Goal: Task Accomplishment & Management: Manage account settings

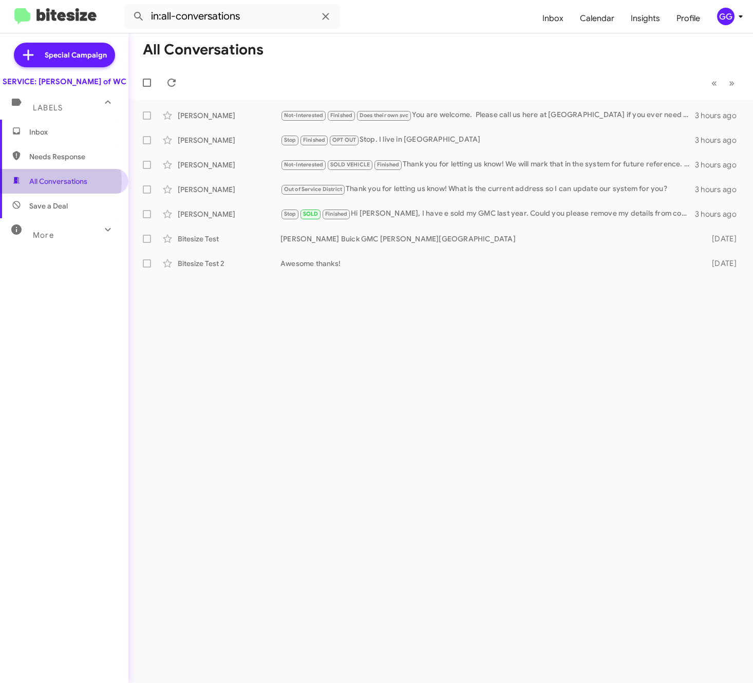
click at [52, 187] on span "All Conversations" at bounding box center [58, 181] width 58 height 10
click at [74, 137] on span "Inbox" at bounding box center [72, 132] width 87 height 10
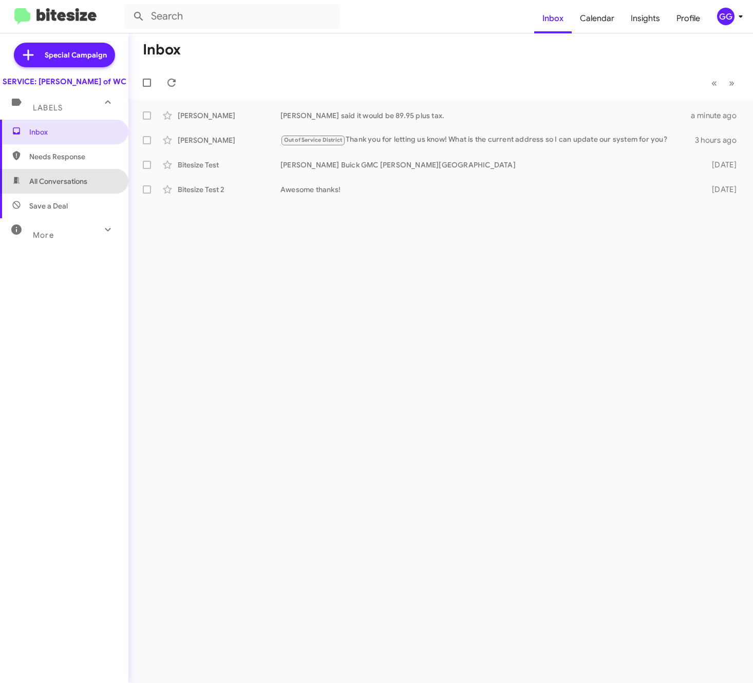
click at [69, 187] on span "All Conversations" at bounding box center [58, 181] width 58 height 10
type input "in:all-conversations"
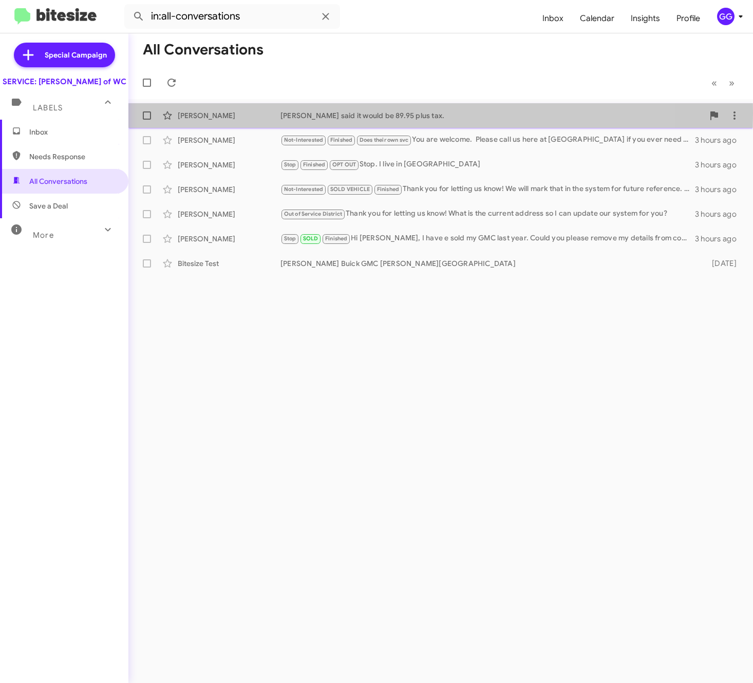
click at [192, 113] on div "Anne Smith" at bounding box center [229, 115] width 103 height 10
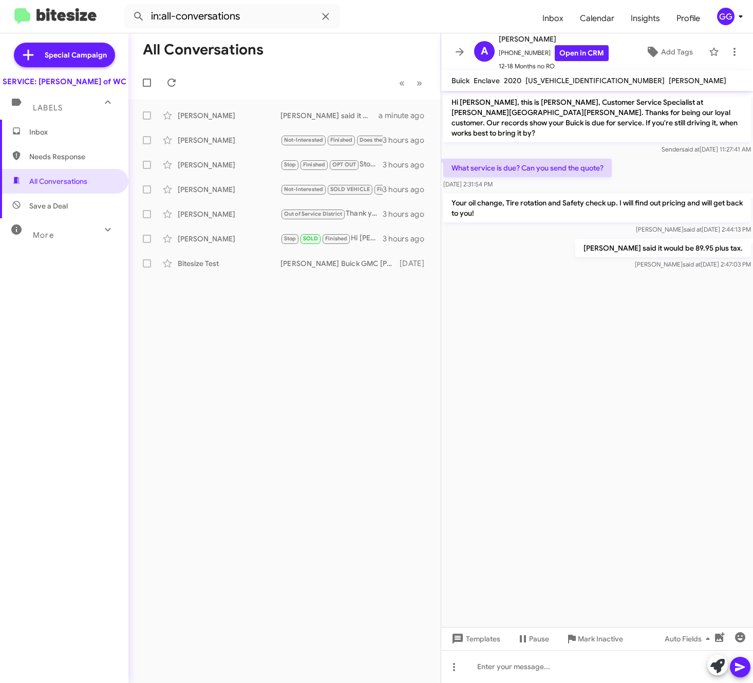
click at [294, 389] on div "All Conversations « Previous » Next Anne Smith Ethan said it would be 89.95 plu…" at bounding box center [284, 358] width 312 height 650
click at [207, 139] on div "Nathan Dressel" at bounding box center [229, 140] width 103 height 10
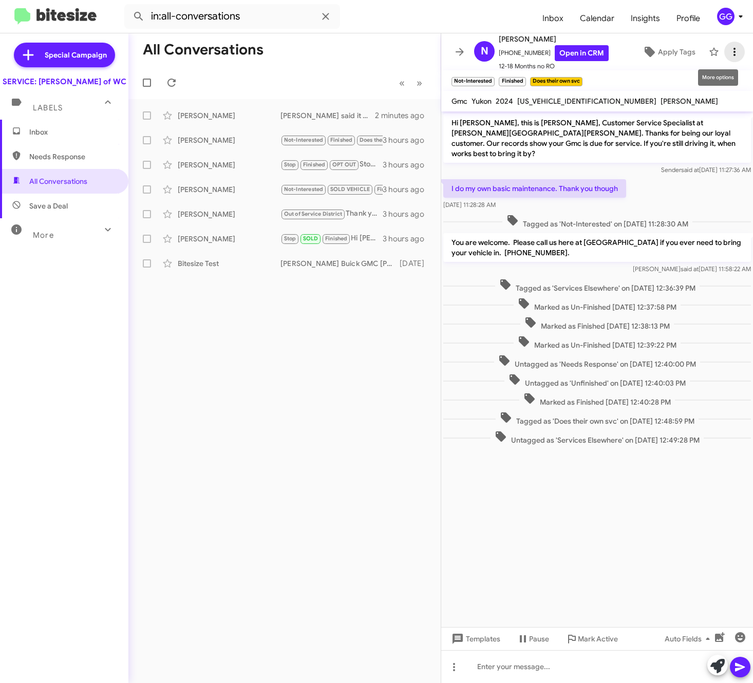
click at [729, 54] on icon at bounding box center [735, 52] width 12 height 12
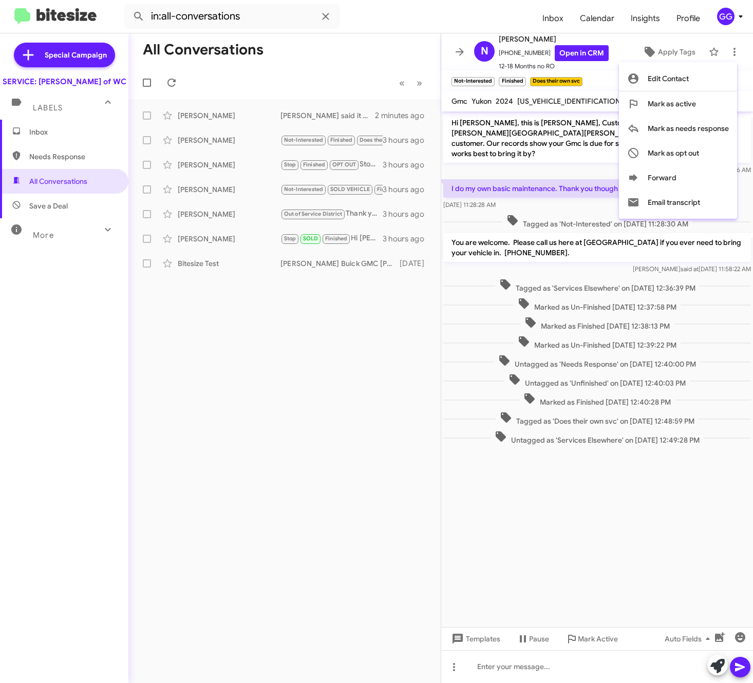
click at [238, 421] on div at bounding box center [376, 341] width 753 height 683
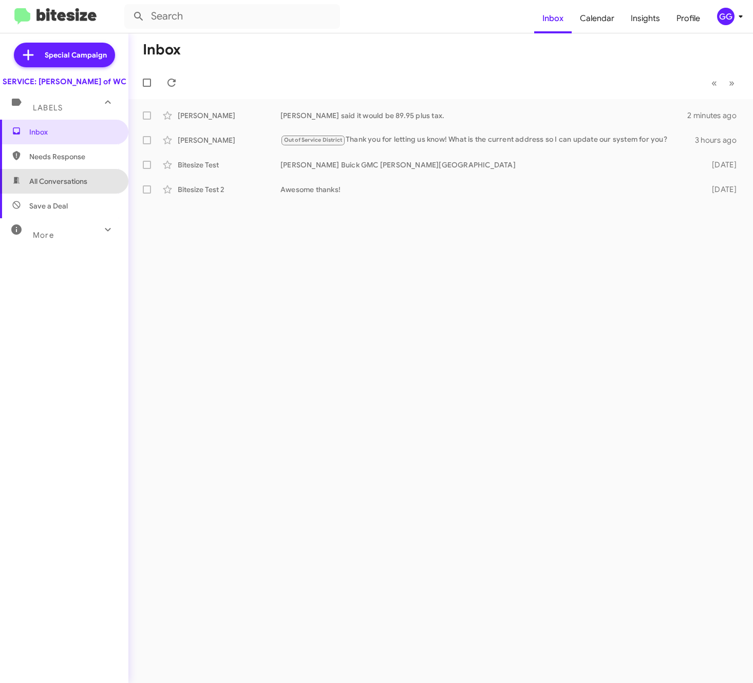
click at [79, 187] on span "All Conversations" at bounding box center [58, 181] width 58 height 10
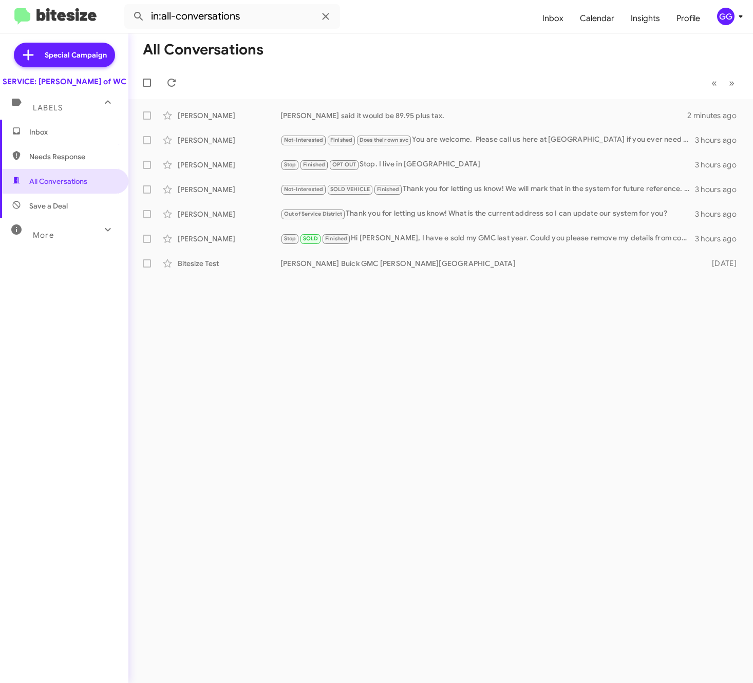
click at [42, 240] on div "More" at bounding box center [53, 230] width 91 height 19
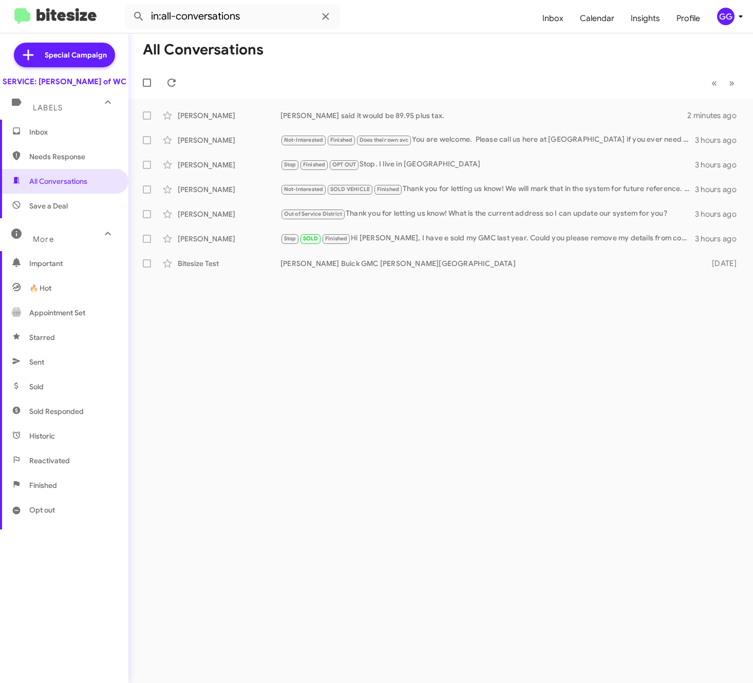
click at [51, 491] on span "Finished" at bounding box center [43, 485] width 28 height 10
type input "in:finished"
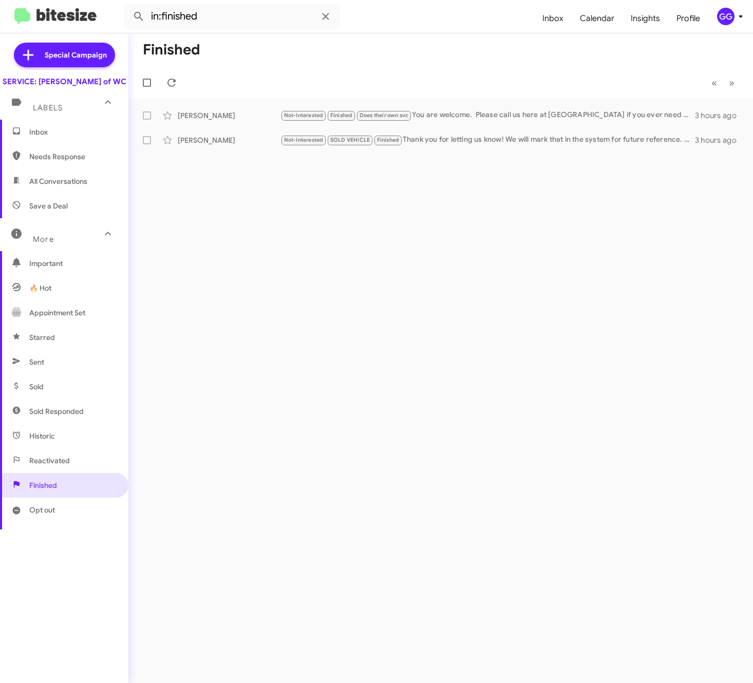
click at [68, 137] on span "Inbox" at bounding box center [72, 132] width 87 height 10
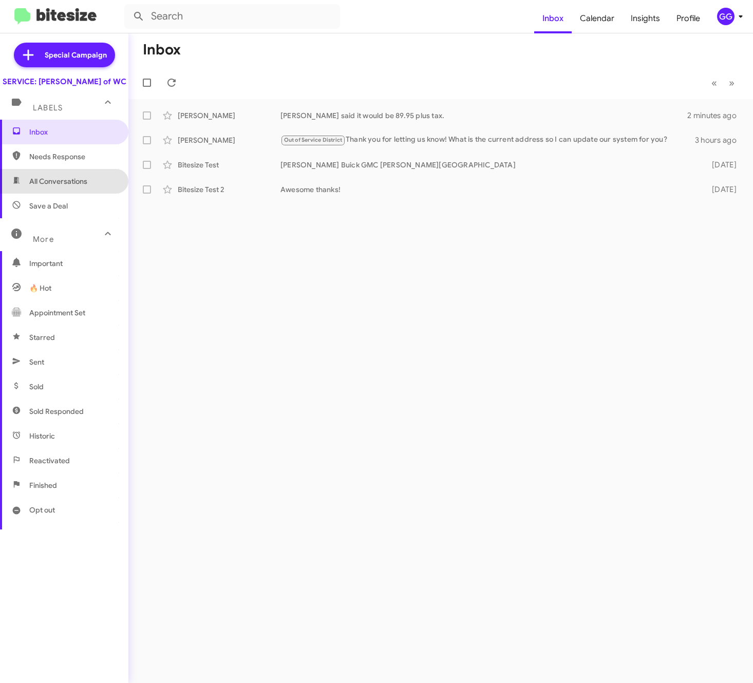
click at [82, 187] on span "All Conversations" at bounding box center [58, 181] width 58 height 10
type input "in:all-conversations"
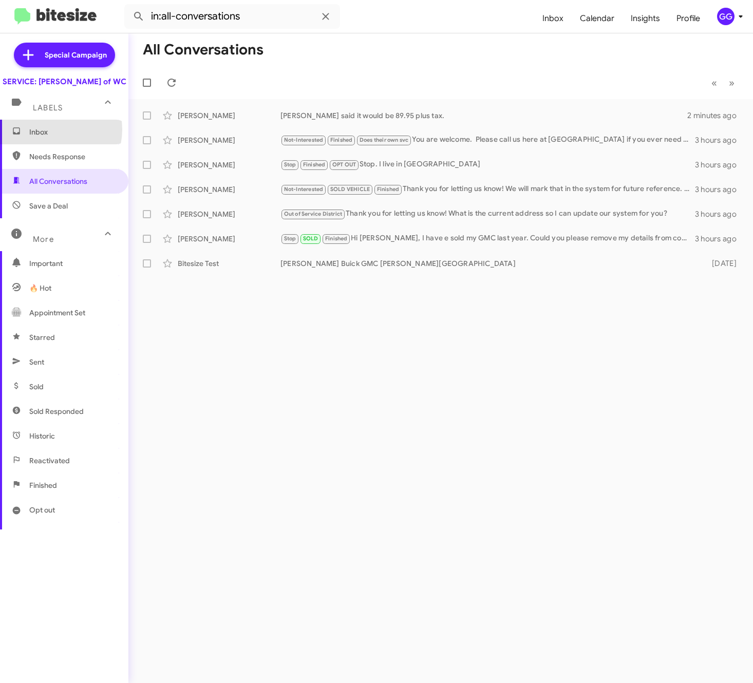
click at [49, 137] on span "Inbox" at bounding box center [72, 132] width 87 height 10
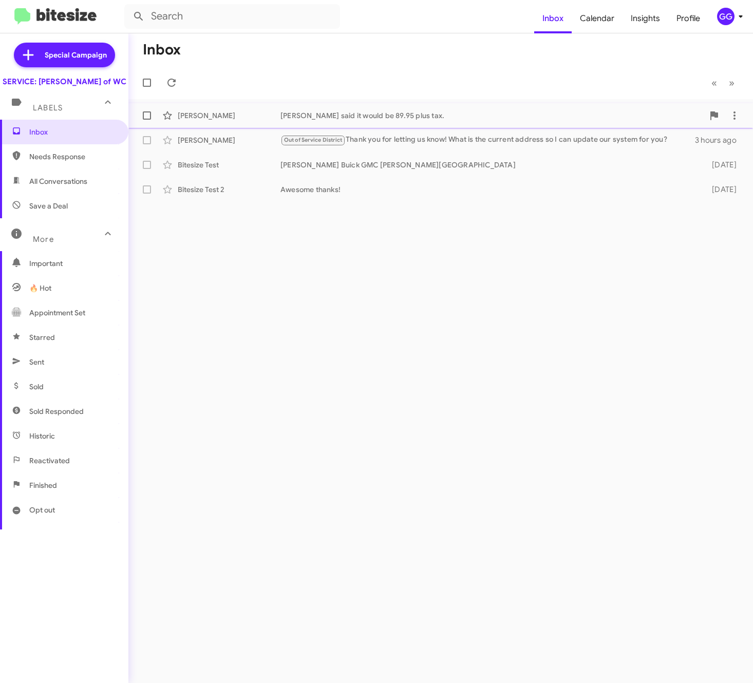
click at [309, 117] on div "[PERSON_NAME] said it would be 89.95 plus tax." at bounding box center [492, 115] width 423 height 10
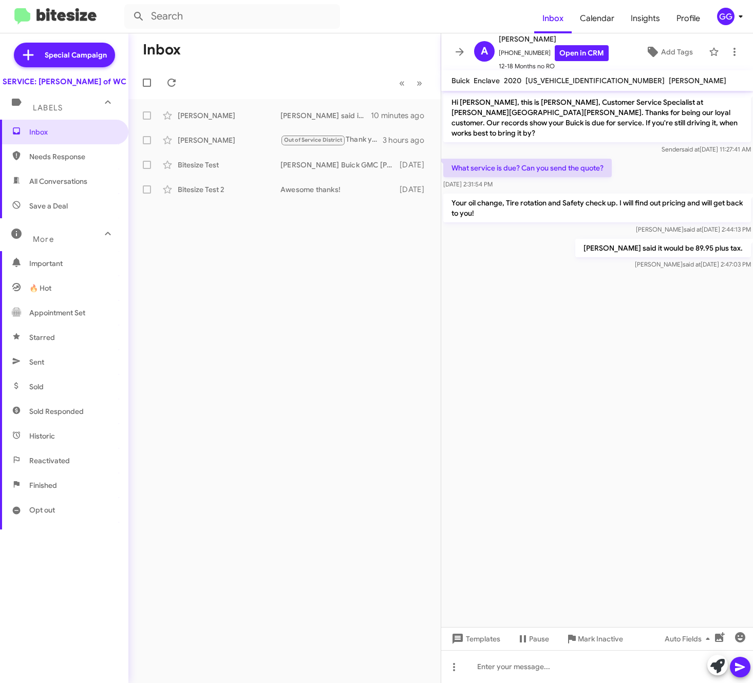
click at [90, 194] on span "All Conversations" at bounding box center [64, 181] width 128 height 25
type input "in:all-conversations"
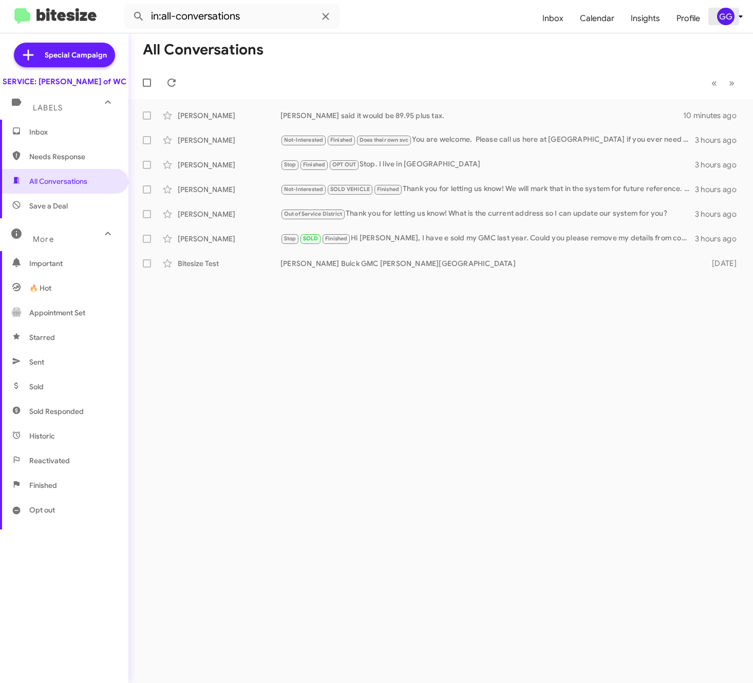
click at [727, 15] on div "GG" at bounding box center [725, 16] width 17 height 17
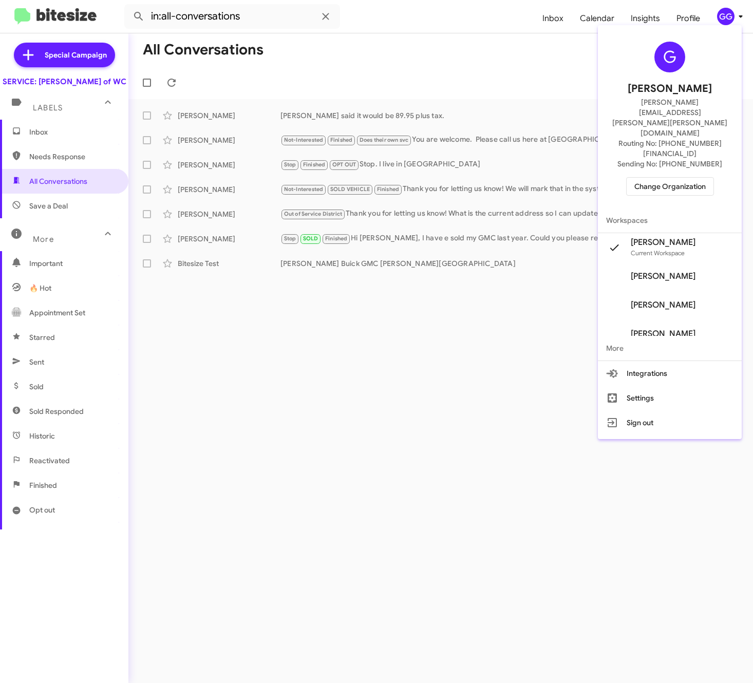
click at [666, 178] on span "Change Organization" at bounding box center [670, 186] width 71 height 17
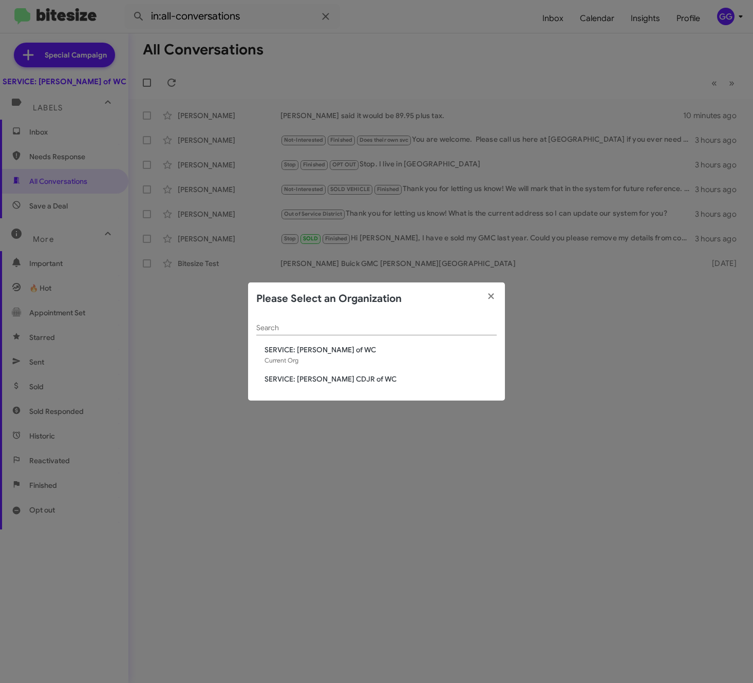
click at [330, 378] on span "SERVICE: [PERSON_NAME] CDJR of WC" at bounding box center [381, 379] width 232 height 10
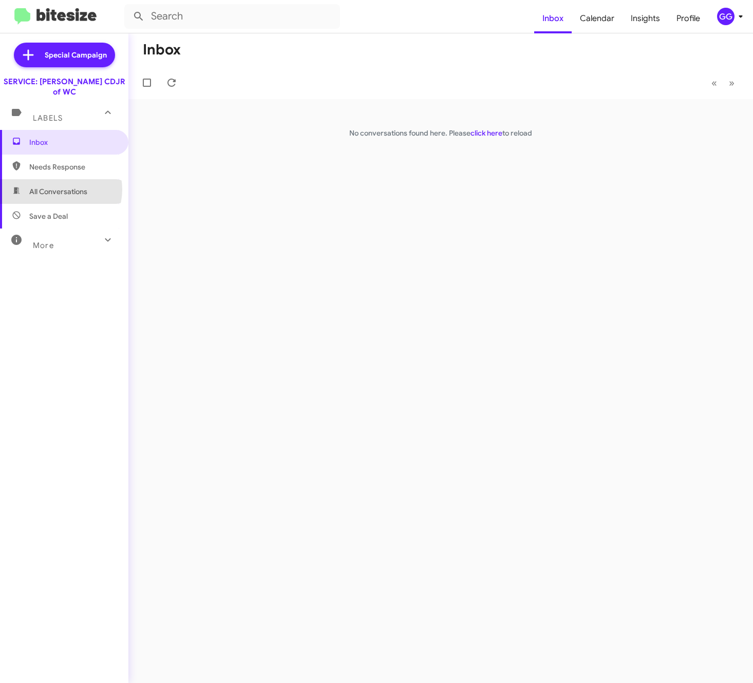
click at [57, 187] on span "All Conversations" at bounding box center [58, 192] width 58 height 10
type input "in:all-conversations"
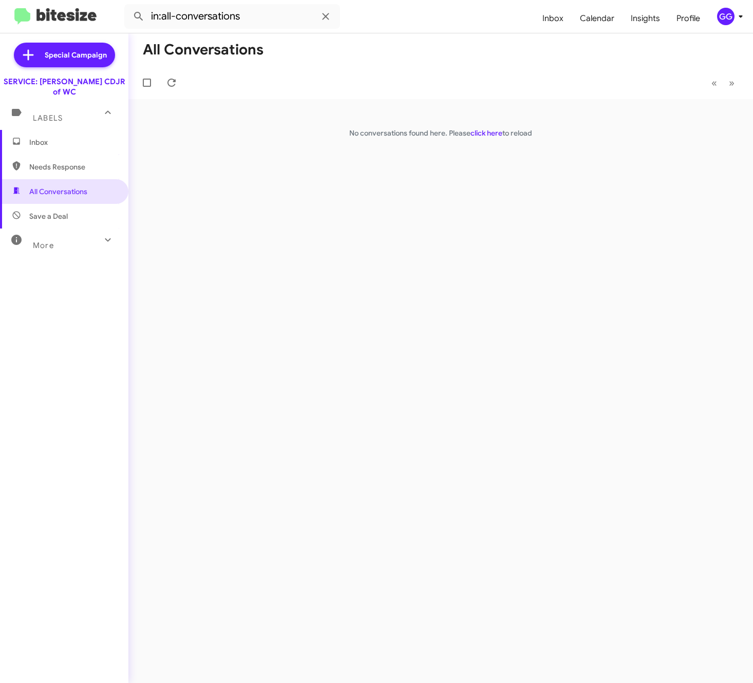
click at [52, 137] on span "Inbox" at bounding box center [72, 142] width 87 height 10
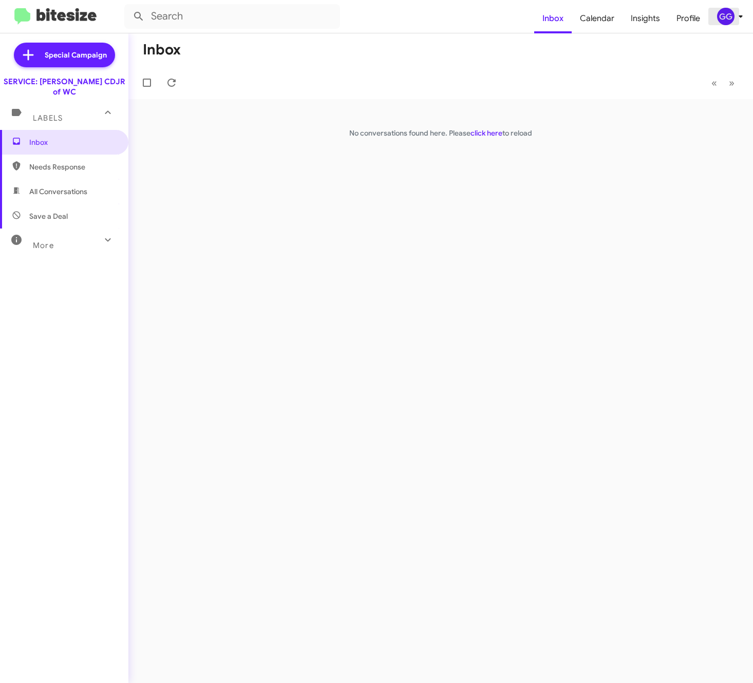
click at [726, 16] on div "GG" at bounding box center [725, 16] width 17 height 17
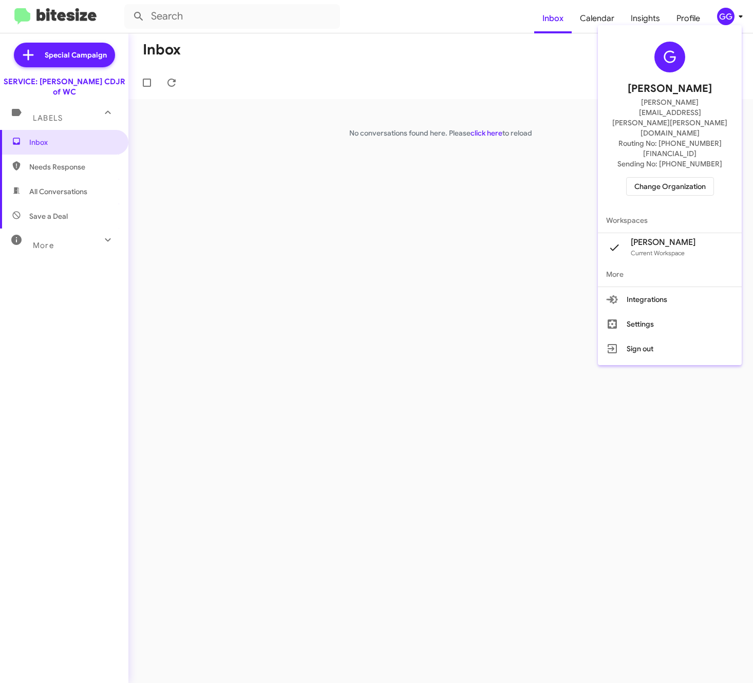
click at [681, 178] on span "Change Organization" at bounding box center [670, 186] width 71 height 17
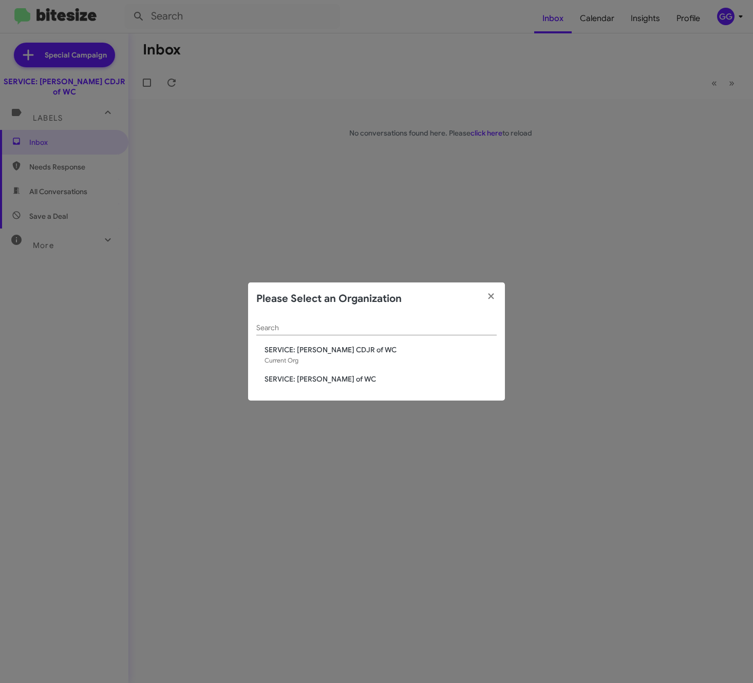
click at [314, 383] on span "SERVICE: [PERSON_NAME] of WC" at bounding box center [381, 379] width 232 height 10
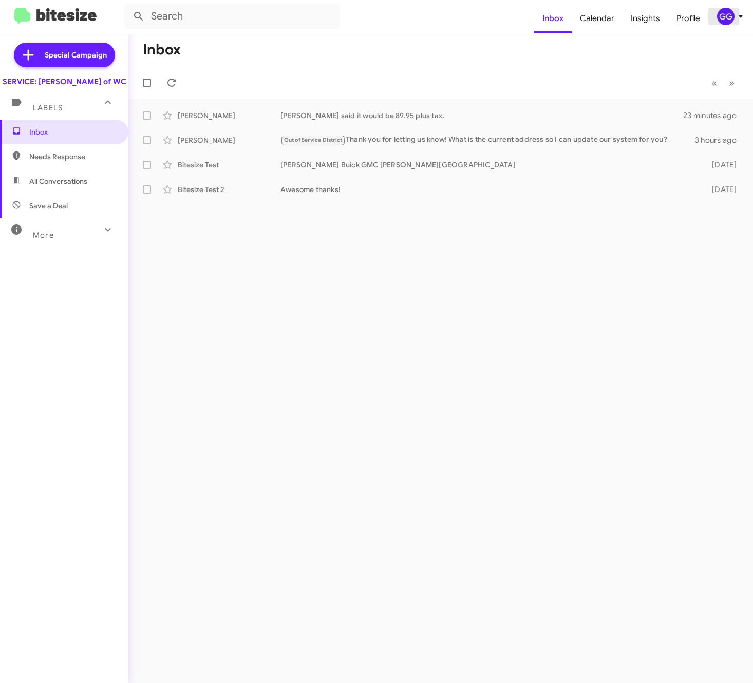
click at [725, 16] on div "GG" at bounding box center [725, 16] width 17 height 17
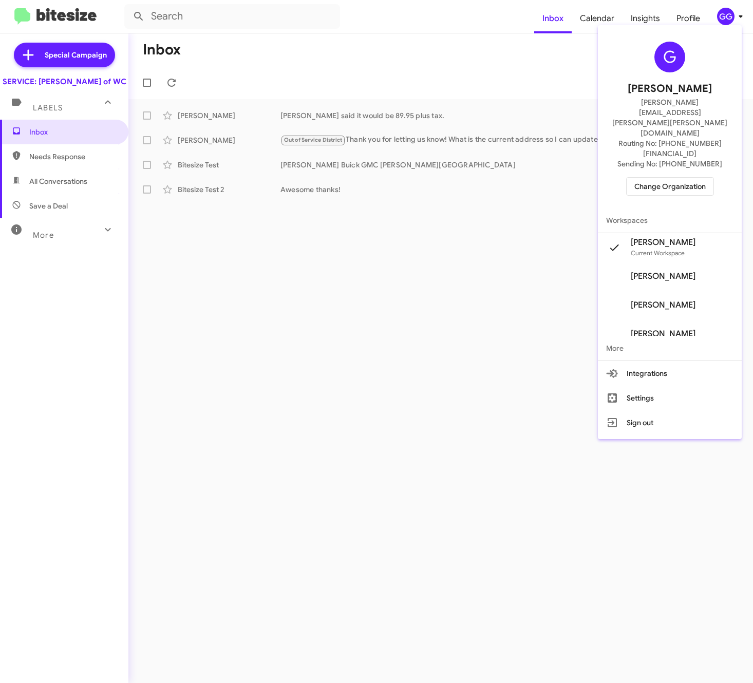
click at [674, 178] on span "Change Organization" at bounding box center [670, 186] width 71 height 17
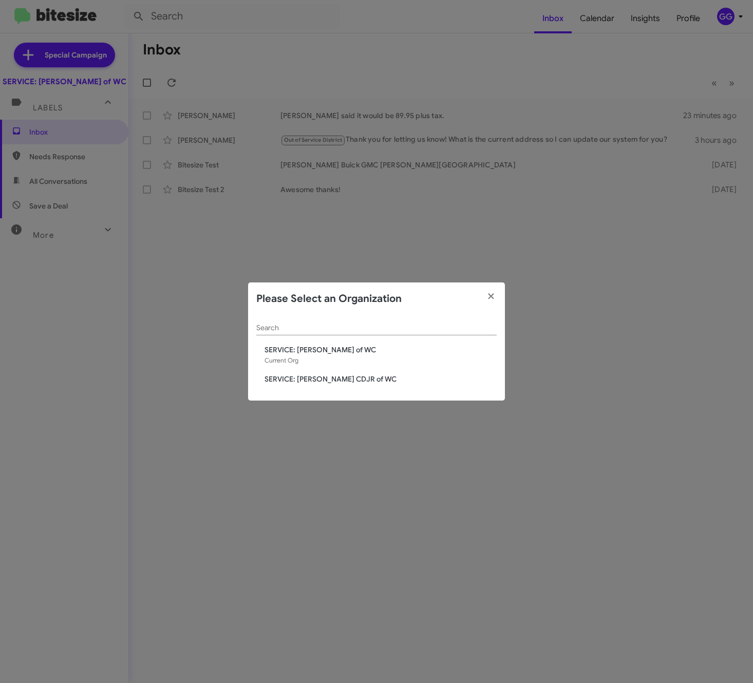
click at [345, 377] on span "SERVICE: [PERSON_NAME] CDJR of WC" at bounding box center [381, 379] width 232 height 10
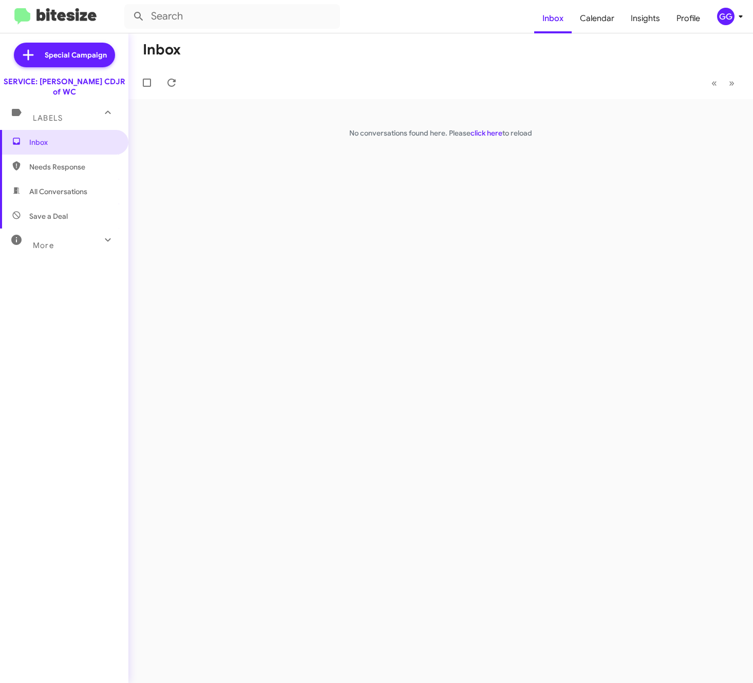
click at [102, 234] on icon at bounding box center [108, 240] width 12 height 12
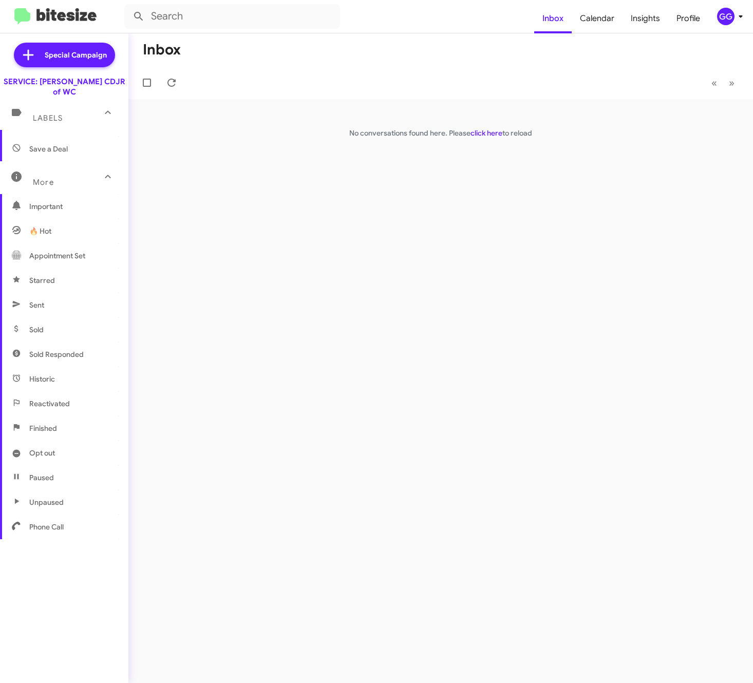
scroll to position [75, 0]
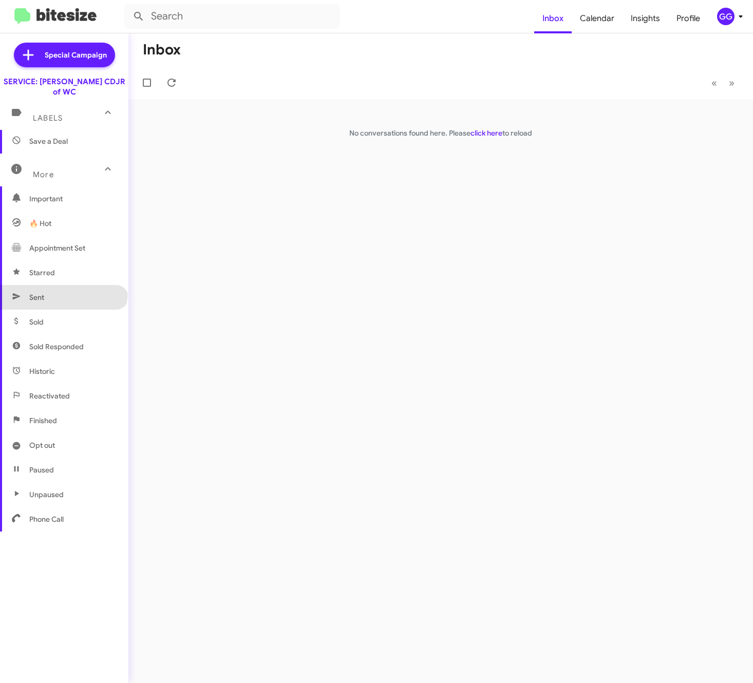
click at [63, 285] on span "Sent" at bounding box center [64, 297] width 128 height 25
type input "in:sent"
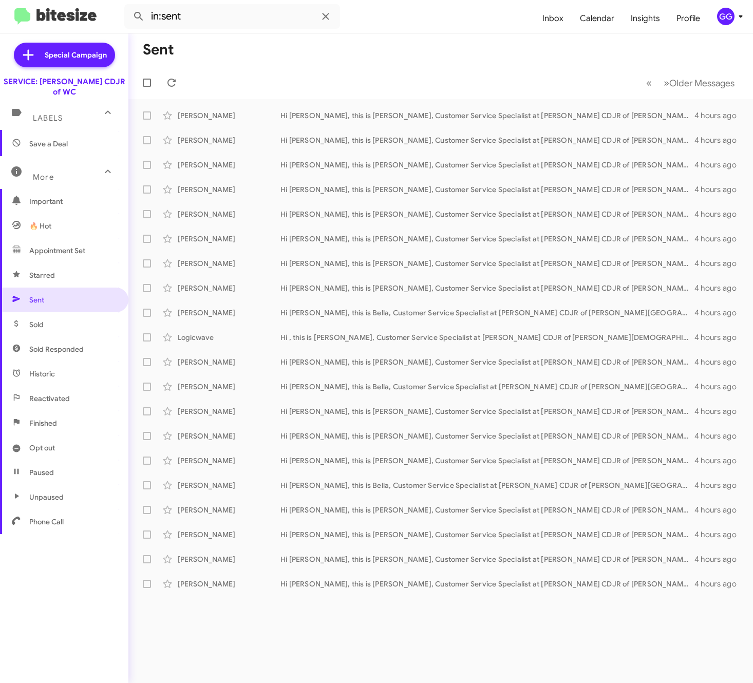
scroll to position [75, 0]
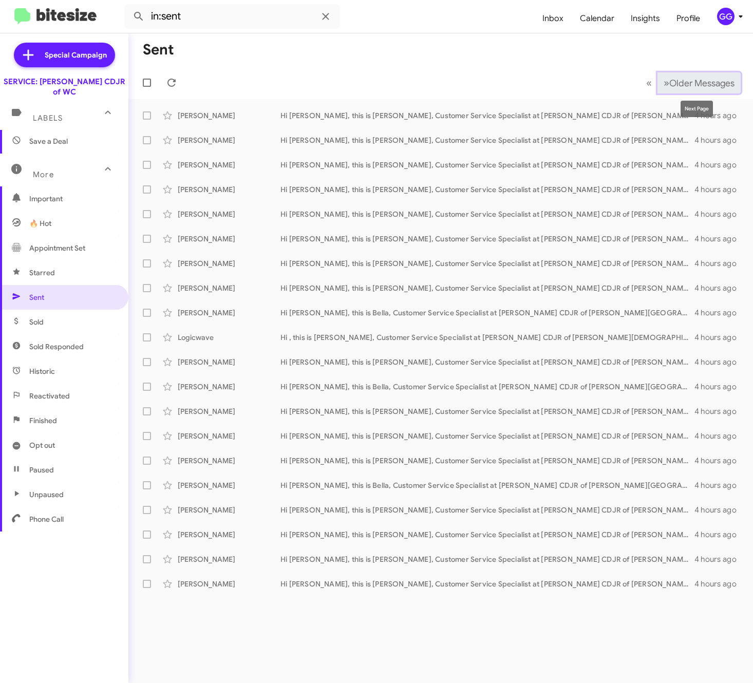
click at [664, 84] on span "»" at bounding box center [667, 83] width 6 height 13
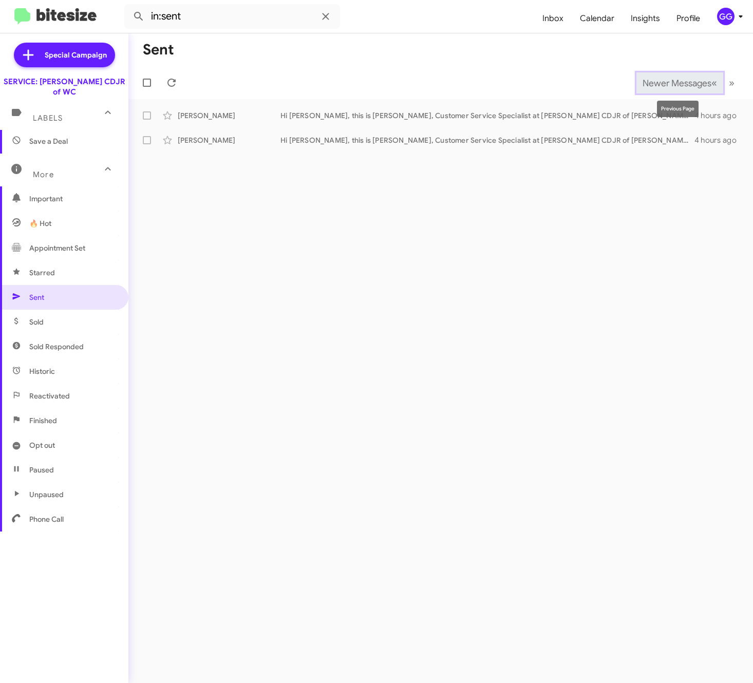
click at [714, 81] on span "«" at bounding box center [715, 83] width 6 height 13
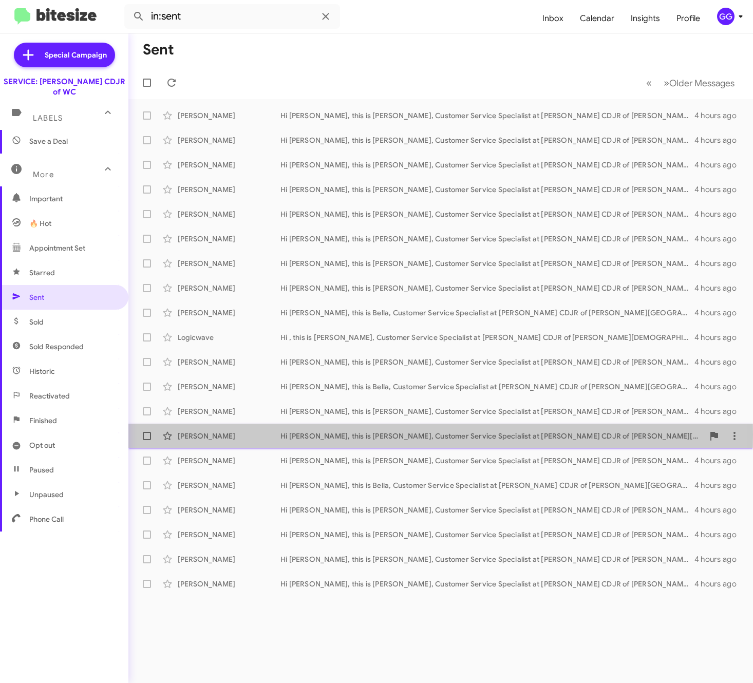
click at [293, 435] on div "Hi [PERSON_NAME], this is [PERSON_NAME], Customer Service Specialist at [PERSON…" at bounding box center [492, 436] width 423 height 10
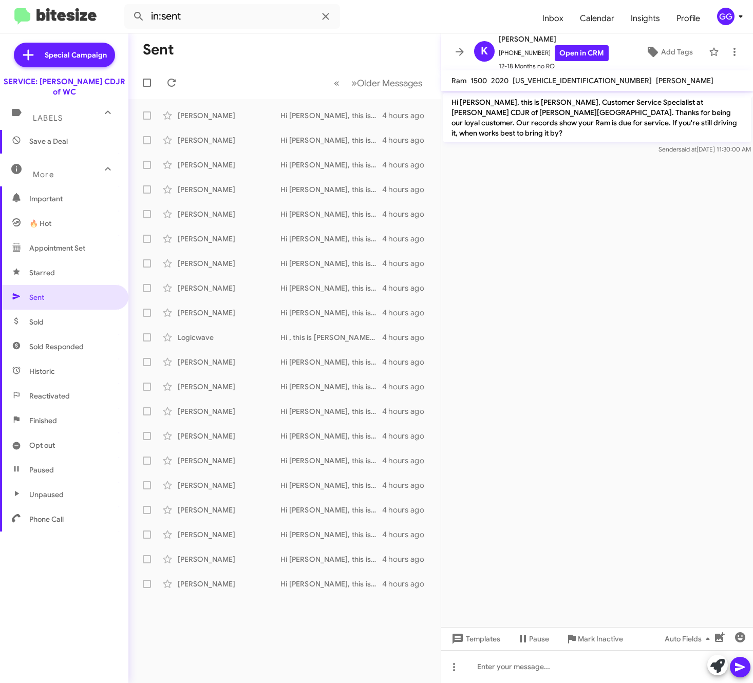
click at [725, 16] on div "GG" at bounding box center [725, 16] width 17 height 17
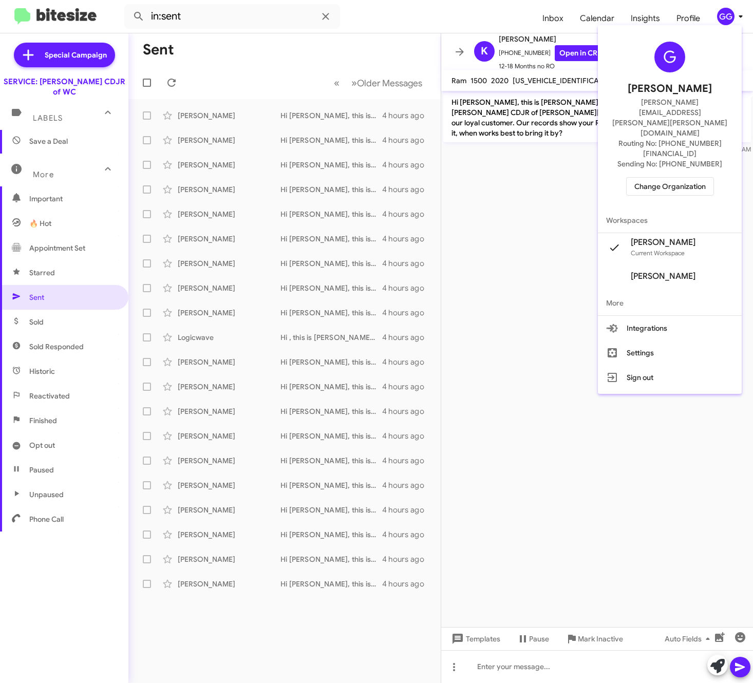
click at [675, 178] on span "Change Organization" at bounding box center [670, 186] width 71 height 17
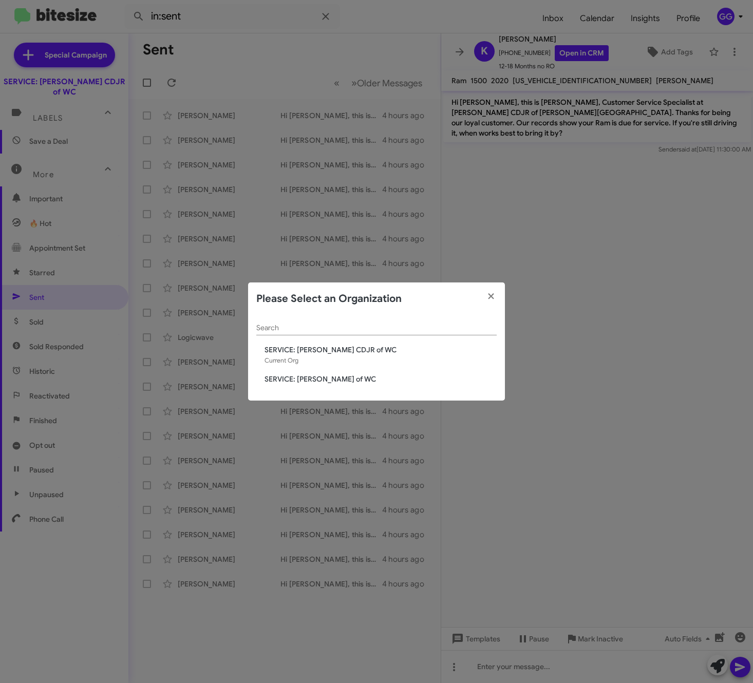
click at [303, 379] on span "SERVICE: [PERSON_NAME] of WC" at bounding box center [381, 379] width 232 height 10
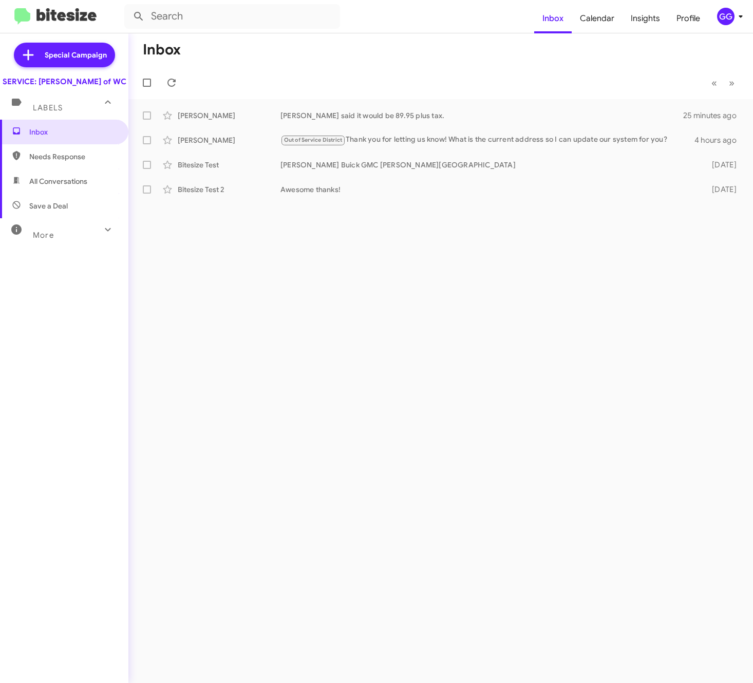
click at [94, 187] on span "All Conversations" at bounding box center [64, 181] width 128 height 25
type input "in:all-conversations"
